Goal: Task Accomplishment & Management: Use online tool/utility

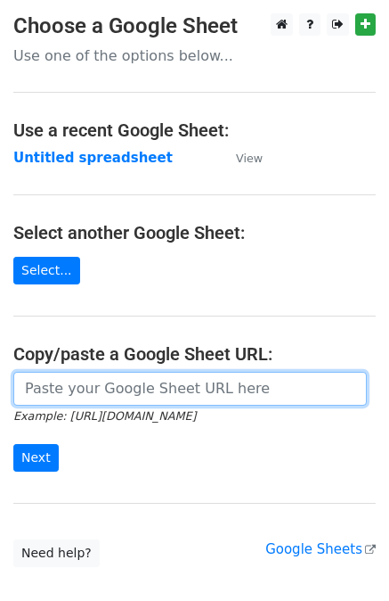
click at [36, 399] on input "url" at bounding box center [190, 389] width 354 height 34
paste input "https://docs.google.com/spreadsheets/d/1OPsplYSVeb0oXzfPKoJt73Si50x4er57xKt3b2x…"
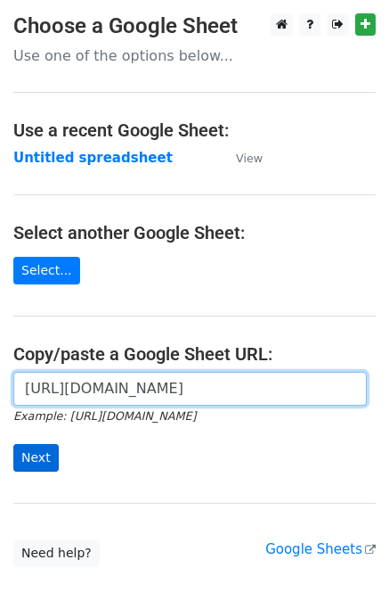
type input "https://docs.google.com/spreadsheets/d/1OPsplYSVeb0oXzfPKoJt73Si50x4er57xKt3b2x…"
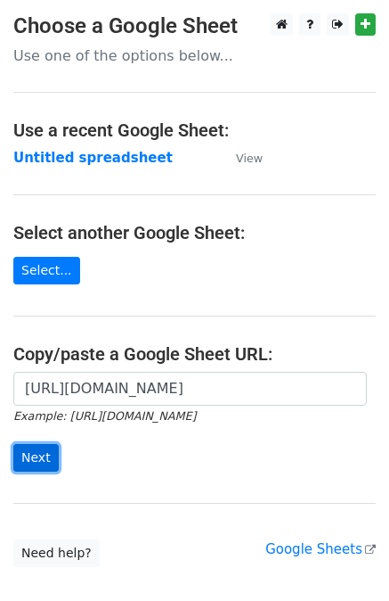
scroll to position [0, 0]
click at [40, 454] on input "Next" at bounding box center [35, 458] width 45 height 28
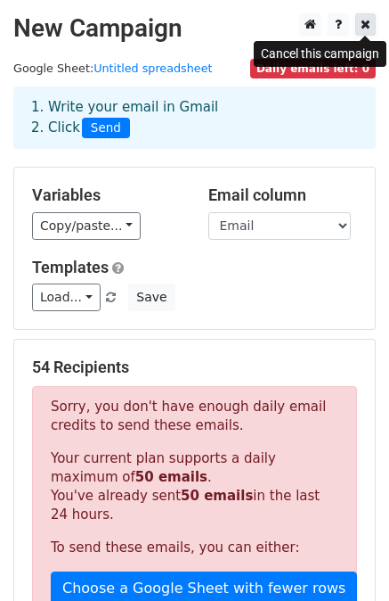
click at [359, 19] on link at bounding box center [366, 24] width 20 height 22
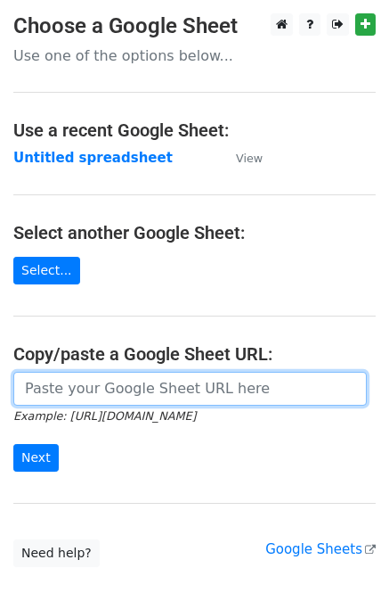
click at [75, 381] on input "url" at bounding box center [190, 389] width 354 height 34
paste input "[URL][DOMAIN_NAME]"
click at [75, 381] on input "https://docs.google.com/spreadsheets/d/1OPsplYSVeb0oXzfPKoJt73Si50x4er57xKt3b2x…" at bounding box center [190, 389] width 354 height 34
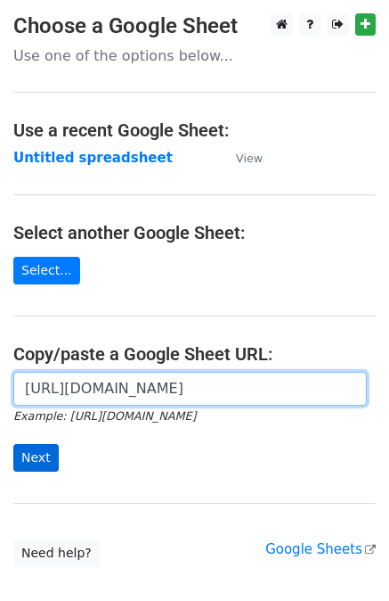
type input "https://docs.google.com/spreadsheets/d/1OPsplYSVeb0oXzfPKoJt73Si50x4er57xKt3b2x…"
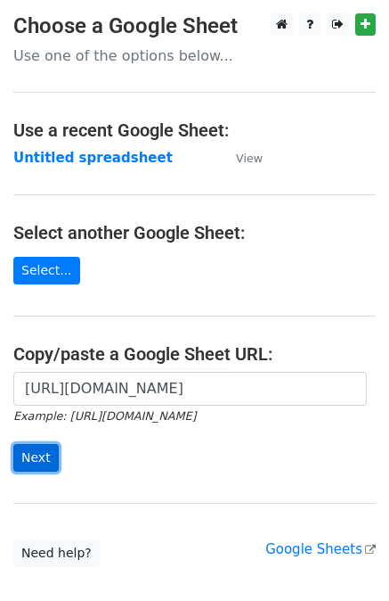
scroll to position [0, 0]
click at [29, 456] on input "Next" at bounding box center [35, 458] width 45 height 28
